Goal: Task Accomplishment & Management: Use online tool/utility

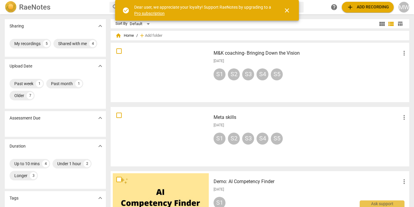
click at [187, 71] on div at bounding box center [161, 72] width 96 height 55
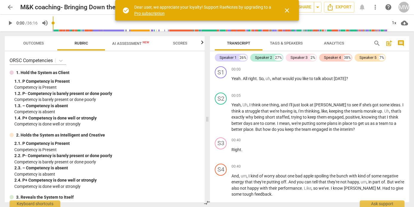
click at [32, 42] on span "Outcomes" at bounding box center [33, 43] width 21 height 4
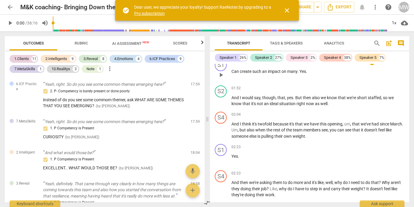
scroll to position [259, 0]
click at [376, 41] on span "search" at bounding box center [376, 43] width 7 height 7
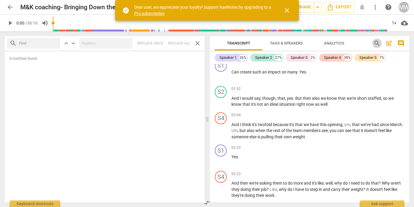
click at [375, 42] on span "search" at bounding box center [376, 43] width 7 height 7
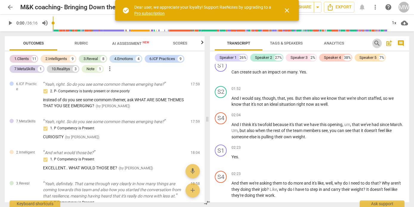
click at [375, 42] on span "search" at bounding box center [376, 43] width 7 height 7
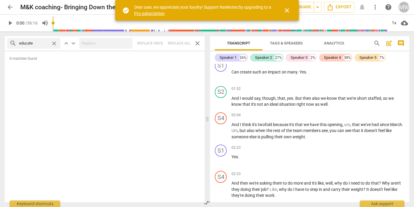
drag, startPoint x: 37, startPoint y: 44, endPoint x: 12, endPoint y: 45, distance: 25.0
click at [11, 45] on div "search educate close" at bounding box center [33, 43] width 53 height 11
drag, startPoint x: 28, startPoint y: 43, endPoint x: 14, endPoint y: 40, distance: 14.3
click at [14, 40] on div "search tool close" at bounding box center [33, 43] width 53 height 11
type input "exercise"
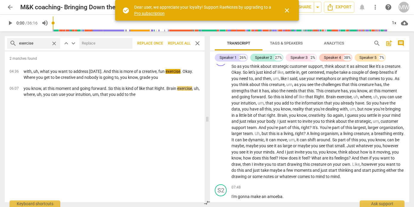
scroll to position [1034, 0]
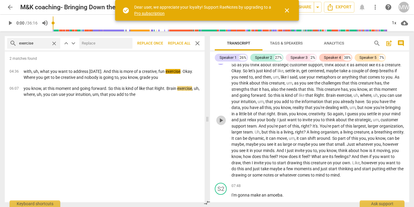
click at [220, 124] on span "play_arrow" at bounding box center [220, 120] width 7 height 7
type input "328"
click at [54, 42] on span "close" at bounding box center [54, 43] width 6 height 6
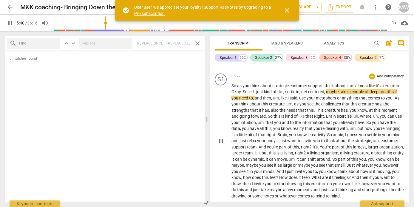
scroll to position [1013, 0]
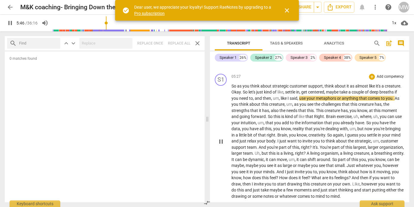
click at [222, 145] on span "pause" at bounding box center [220, 141] width 7 height 7
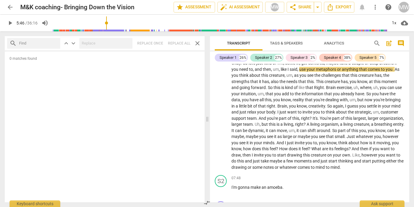
scroll to position [1041, 0]
click at [221, 116] on span "play_arrow" at bounding box center [220, 112] width 7 height 7
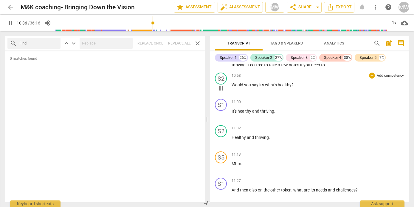
scroll to position [1331, 0]
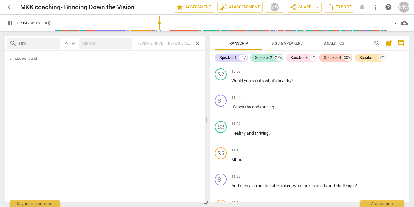
click at [9, 23] on span "pause" at bounding box center [10, 22] width 7 height 7
type input "680"
click at [10, 7] on span "arrow_back" at bounding box center [10, 7] width 7 height 7
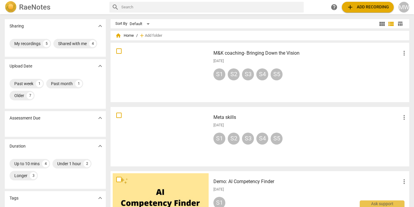
click at [358, 6] on span "add Add recording" at bounding box center [368, 7] width 42 height 7
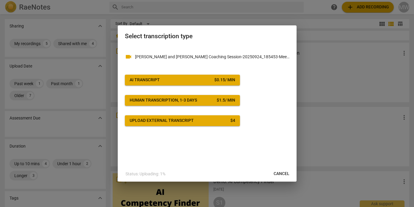
click at [201, 79] on span "AI Transcript $ 0.15 / min" at bounding box center [182, 80] width 105 height 6
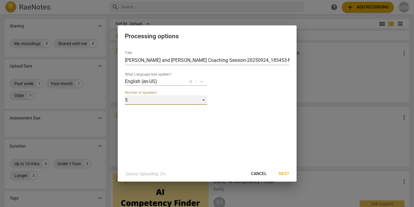
click at [204, 99] on div "5" at bounding box center [166, 100] width 82 height 10
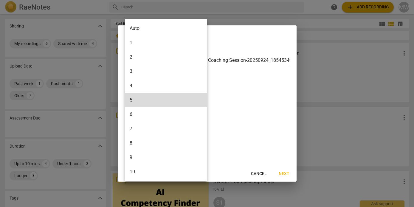
click at [142, 73] on li "3" at bounding box center [166, 71] width 82 height 14
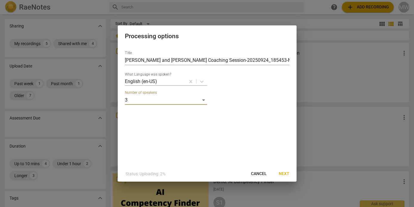
click at [284, 173] on span "Next" at bounding box center [284, 173] width 11 height 6
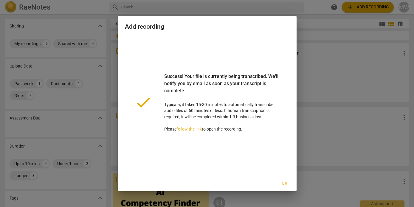
click at [283, 182] on span "Ok" at bounding box center [285, 183] width 10 height 6
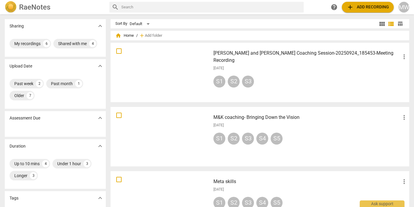
click at [268, 55] on h3 "[PERSON_NAME] and [PERSON_NAME] Coaching Session-20250924_185453-Meeting Record…" at bounding box center [306, 56] width 187 height 14
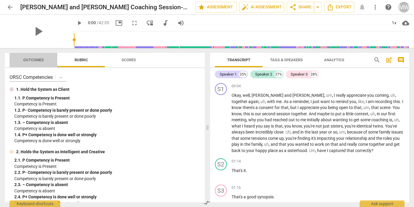
click at [32, 60] on span "Outcomes" at bounding box center [33, 60] width 21 height 4
